Goal: Task Accomplishment & Management: Manage account settings

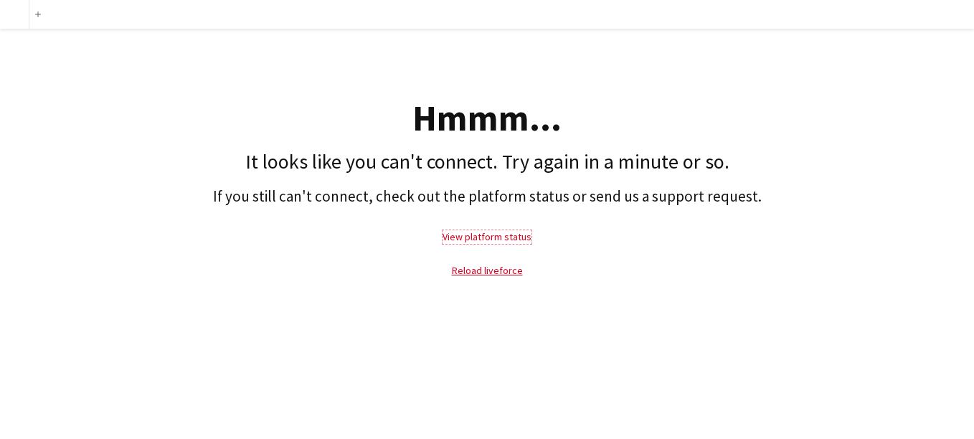
click at [507, 240] on link "View platform status" at bounding box center [487, 236] width 89 height 13
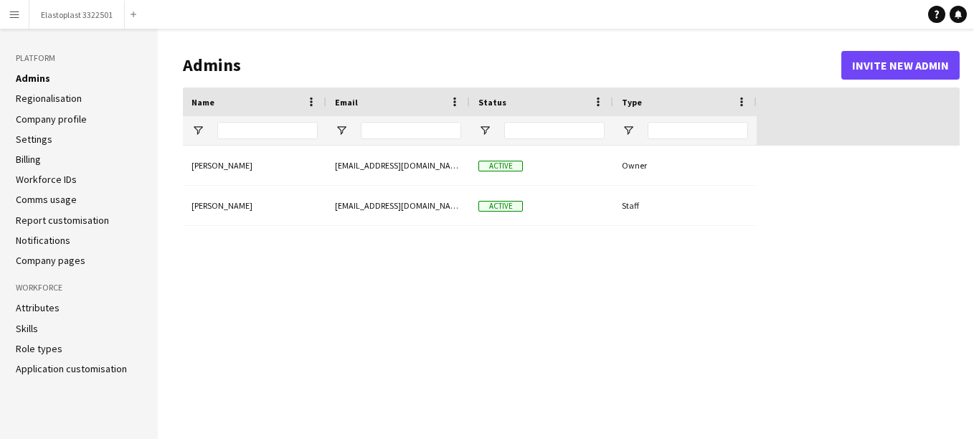
type input "**********"
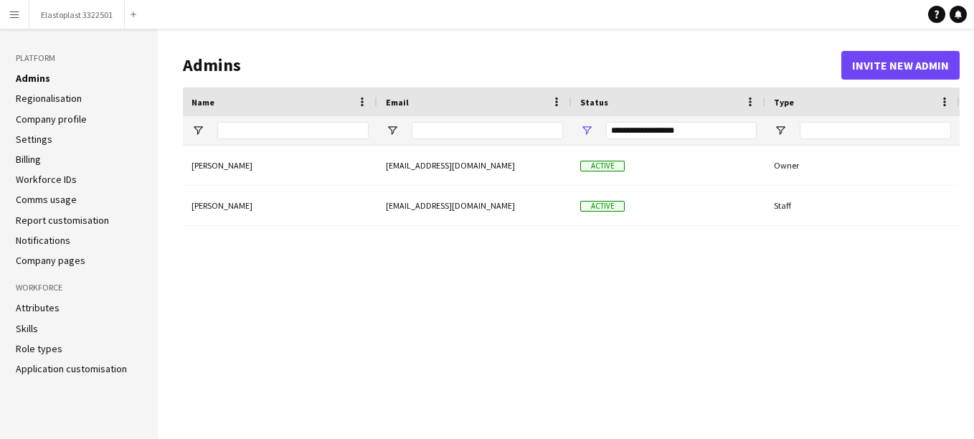
click at [26, 14] on button "Menu" at bounding box center [14, 14] width 29 height 29
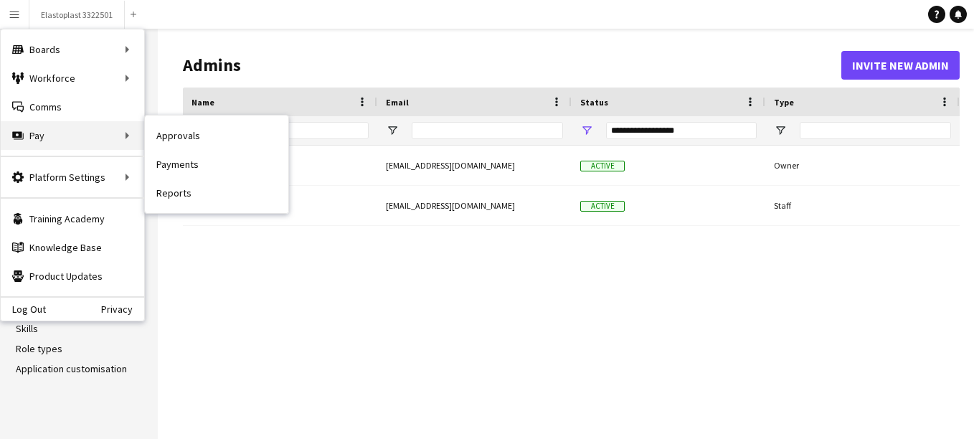
click at [41, 136] on div "Pay Pay" at bounding box center [73, 135] width 144 height 29
click at [179, 186] on link "Reports" at bounding box center [217, 193] width 144 height 29
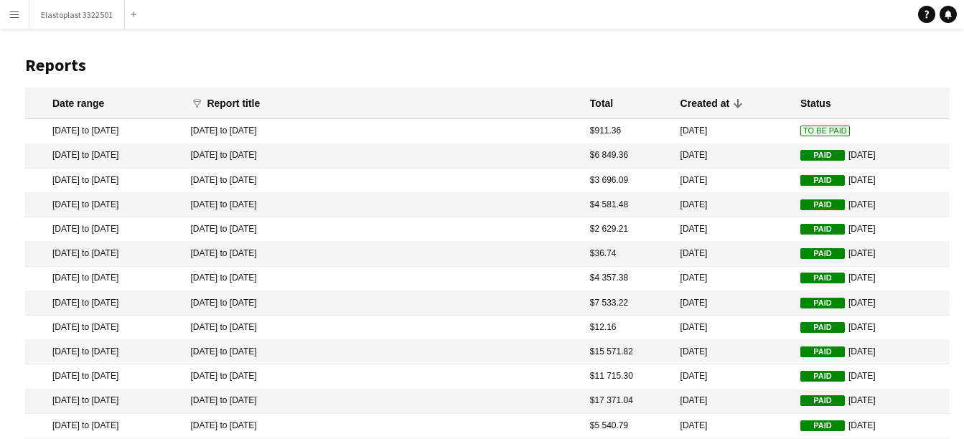
click at [814, 133] on span "To Be Paid" at bounding box center [825, 131] width 50 height 11
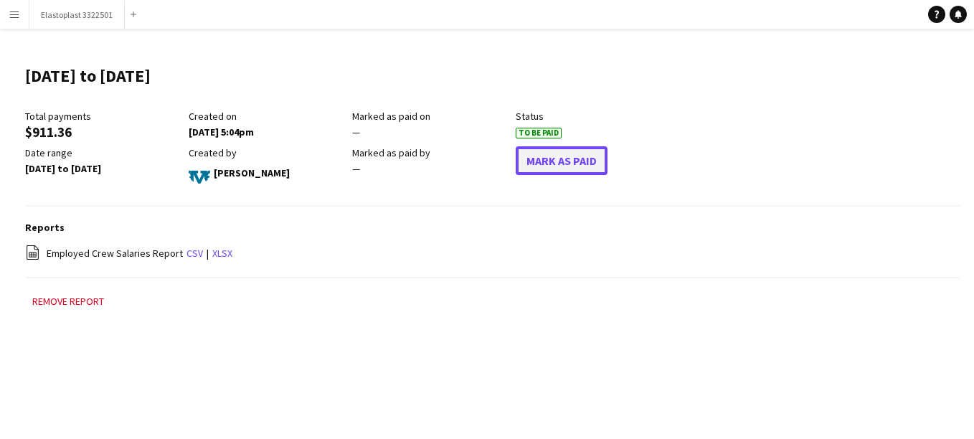
click at [544, 156] on button "Mark As Paid" at bounding box center [562, 160] width 92 height 29
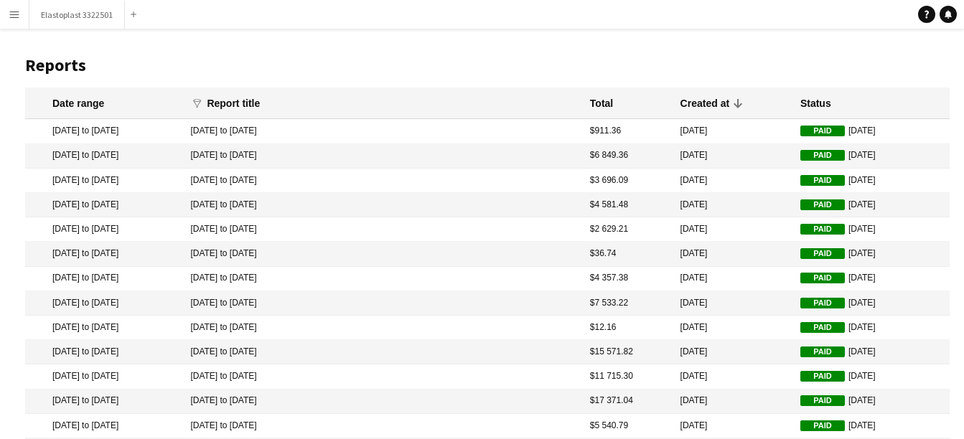
click at [826, 136] on mat-cell "Paid [DATE]" at bounding box center [871, 131] width 156 height 24
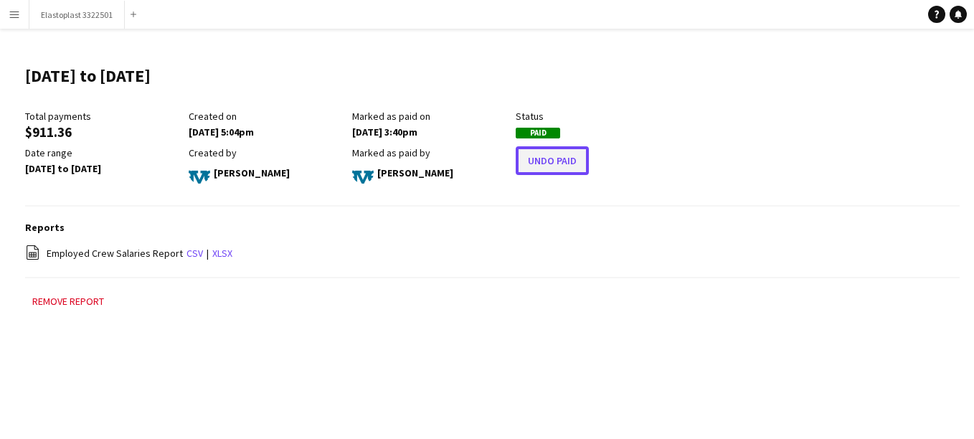
click at [546, 170] on button "Undo Paid" at bounding box center [552, 160] width 73 height 29
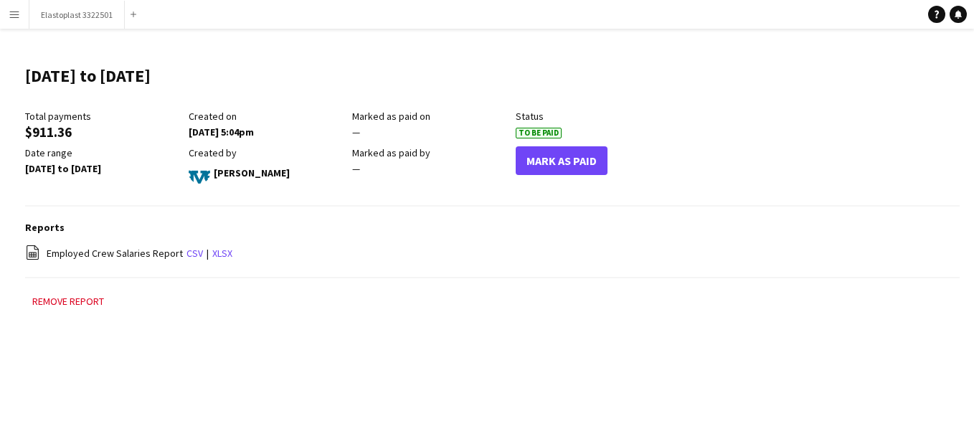
click at [9, 17] on app-icon "Menu" at bounding box center [14, 14] width 11 height 11
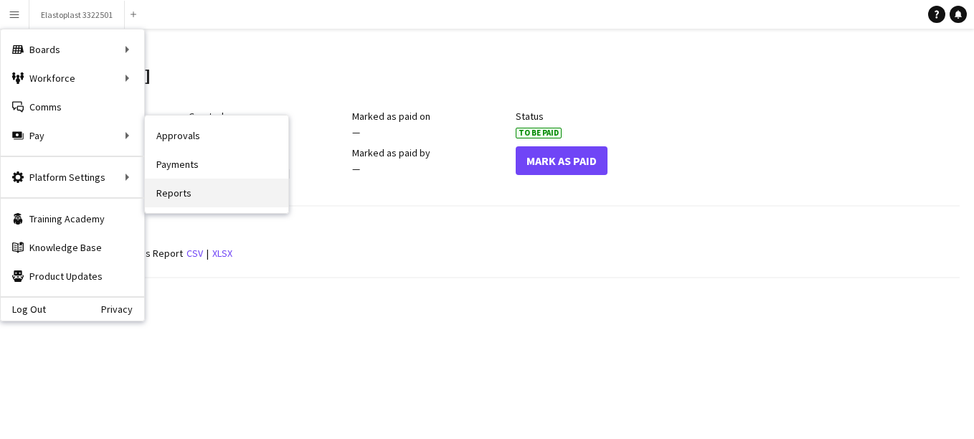
click at [189, 197] on link "Reports" at bounding box center [217, 193] width 144 height 29
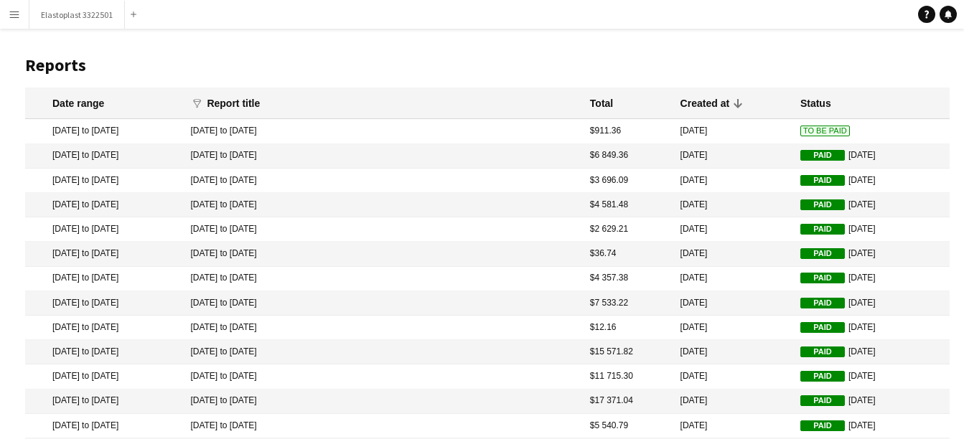
click at [800, 131] on span "To Be Paid" at bounding box center [825, 131] width 50 height 11
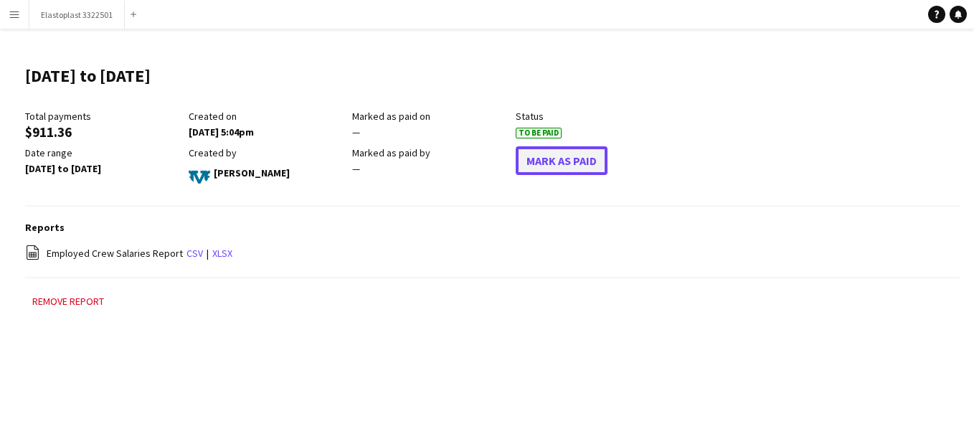
click at [557, 174] on button "Mark As Paid" at bounding box center [562, 160] width 92 height 29
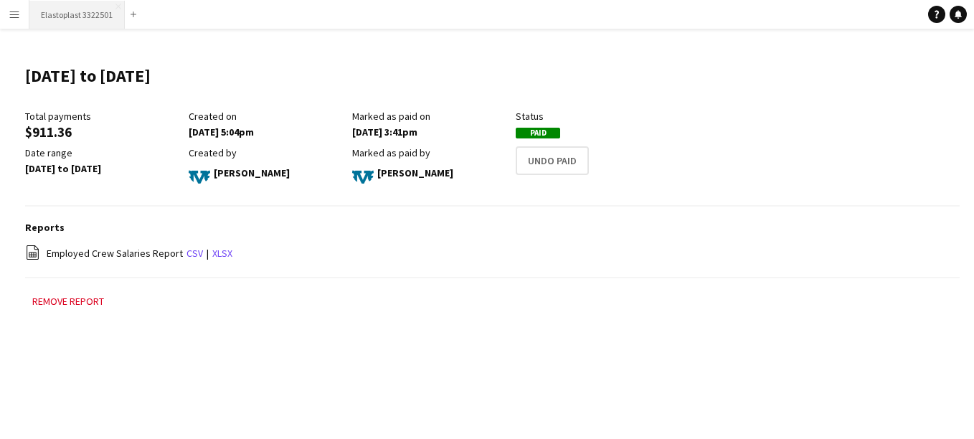
click at [71, 22] on button "Elastoplast 3322501 Close" at bounding box center [76, 15] width 95 height 28
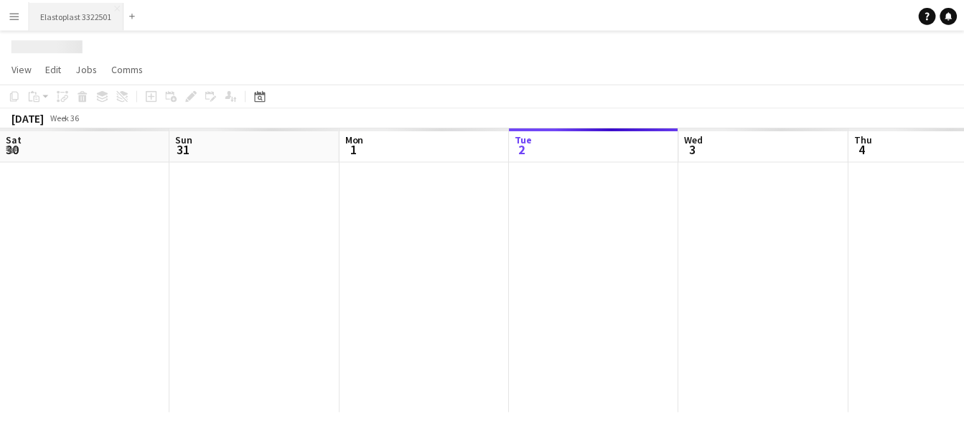
scroll to position [0, 343]
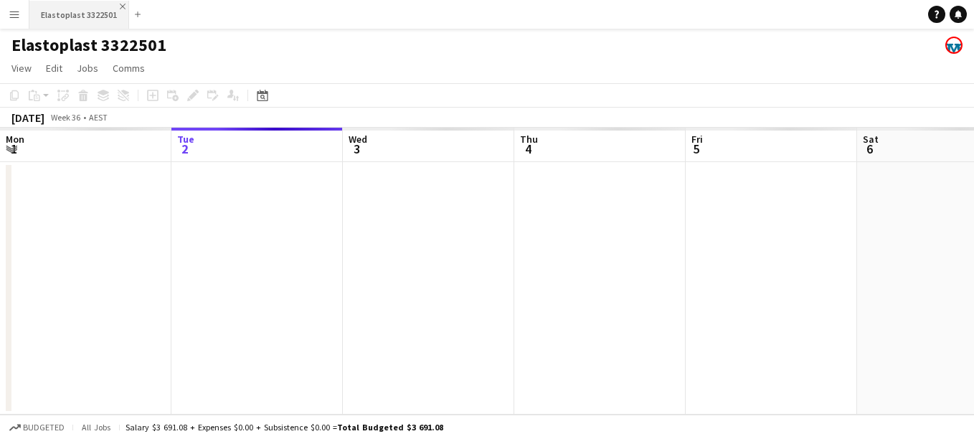
click at [120, 5] on app-icon "Close" at bounding box center [123, 7] width 6 height 6
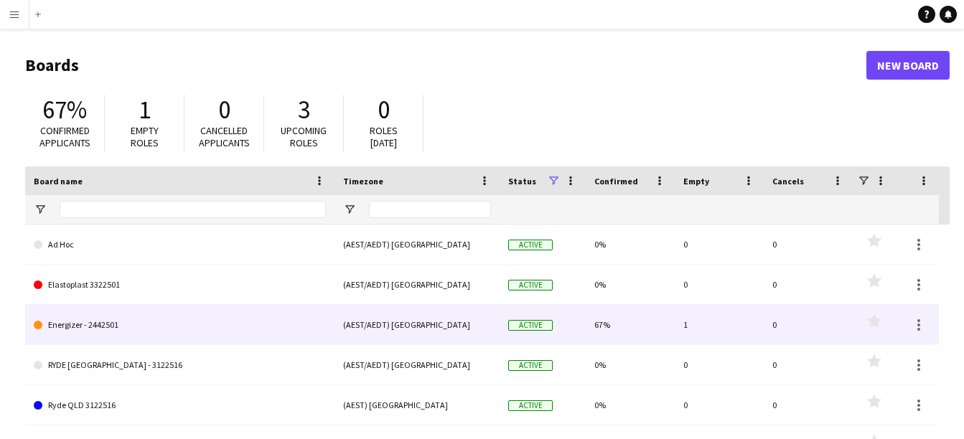
click at [90, 334] on link "Energizer - 2442501" at bounding box center [180, 325] width 292 height 40
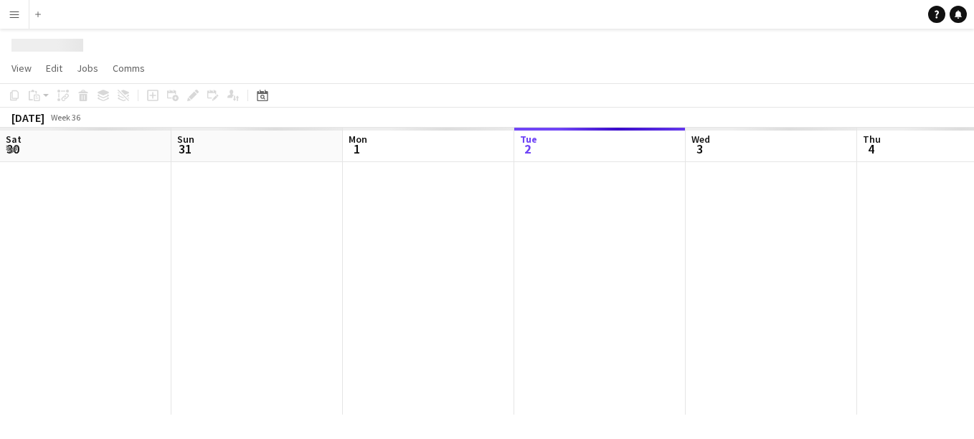
scroll to position [0, 343]
